Goal: Browse casually: Explore the website without a specific task or goal

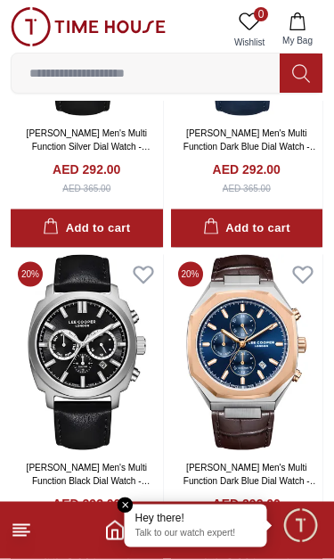
scroll to position [3113, 0]
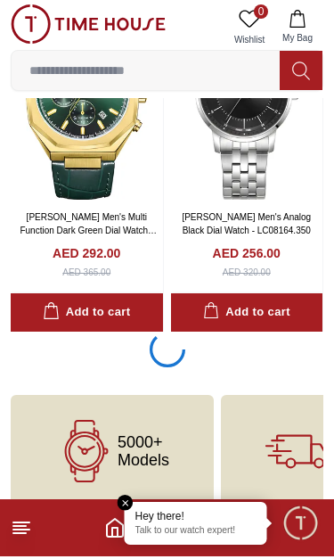
scroll to position [3652, 0]
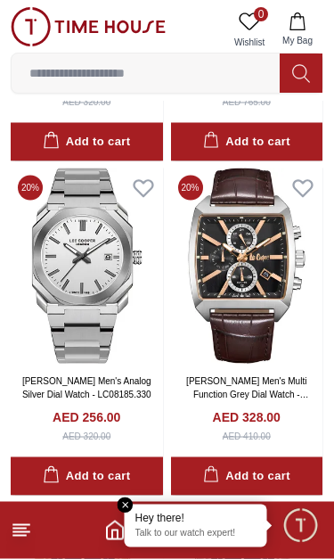
scroll to position [1154, 0]
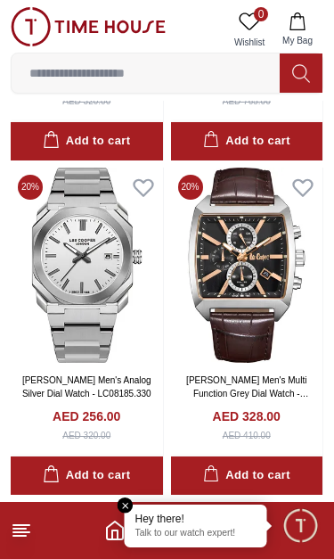
click at [30, 43] on img at bounding box center [88, 26] width 155 height 39
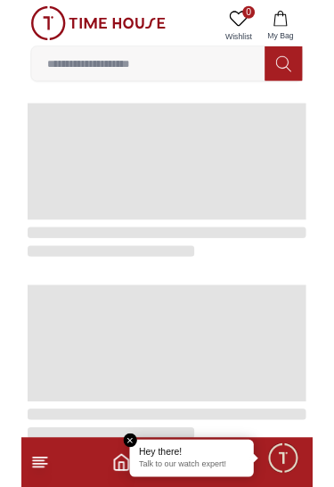
scroll to position [775, 0]
